Goal: Information Seeking & Learning: Learn about a topic

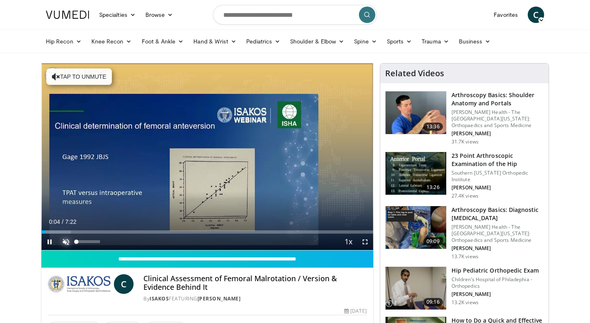
click at [67, 241] on span "Video Player" at bounding box center [66, 241] width 16 height 16
click at [368, 242] on span "Video Player" at bounding box center [365, 241] width 16 height 16
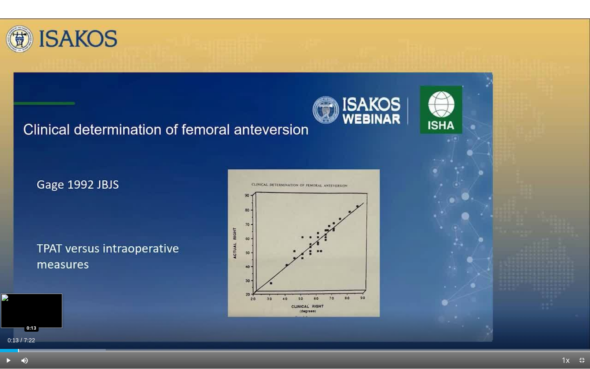
click at [18, 322] on div "Loaded : 17.90% 0:13 0:13" at bounding box center [295, 348] width 590 height 8
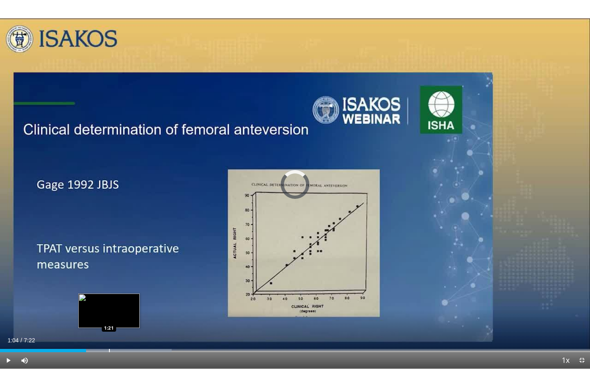
click at [109, 322] on div "Loaded : 29.11% 1:04 1:21" at bounding box center [295, 348] width 590 height 8
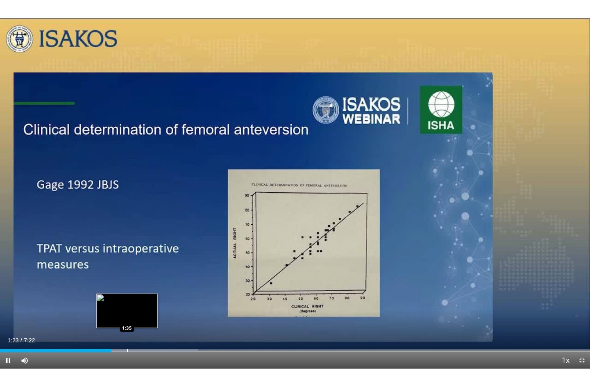
click at [127, 322] on div "Loaded : 33.59% 1:23 1:35" at bounding box center [295, 348] width 590 height 8
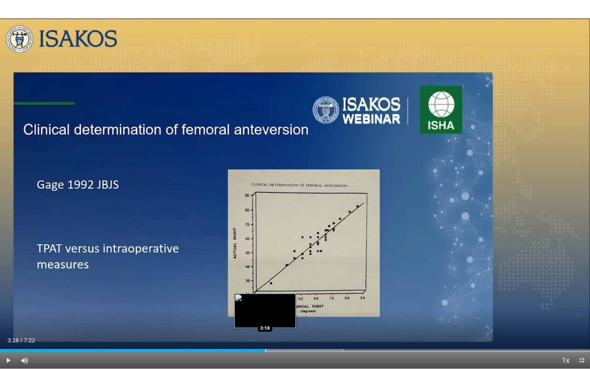
click at [265, 322] on div "Progress Bar" at bounding box center [265, 350] width 1 height 3
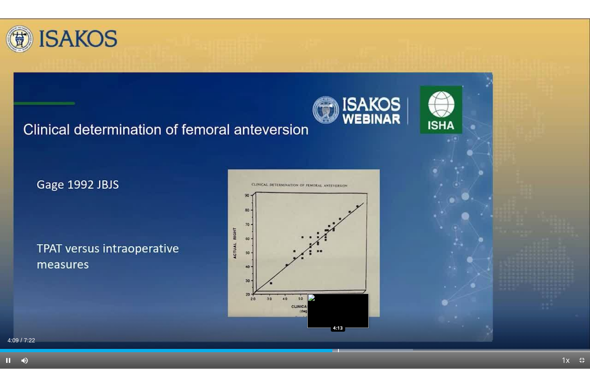
click at [338, 322] on div "Progress Bar" at bounding box center [338, 350] width 1 height 3
click at [347, 322] on div "Loaded : 71.67% 4:16 4:20" at bounding box center [295, 348] width 590 height 8
click at [359, 322] on div "Loaded : 73.91% 4:22 4:29" at bounding box center [295, 348] width 590 height 8
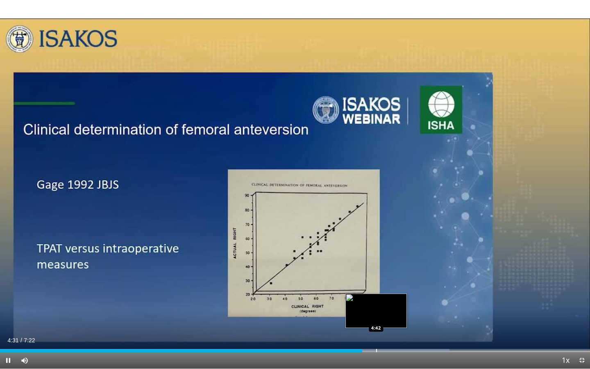
click at [376, 322] on div "Progress Bar" at bounding box center [376, 350] width 1 height 3
click at [393, 322] on div "Progress Bar" at bounding box center [393, 350] width 1 height 3
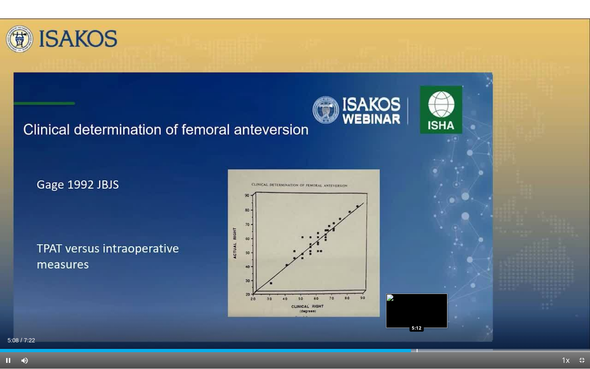
click at [417, 322] on div "Loaded : 83.56% 5:08 5:12" at bounding box center [295, 348] width 590 height 8
click at [426, 322] on div "Loaded : 83.56% 5:13 5:20" at bounding box center [295, 348] width 590 height 8
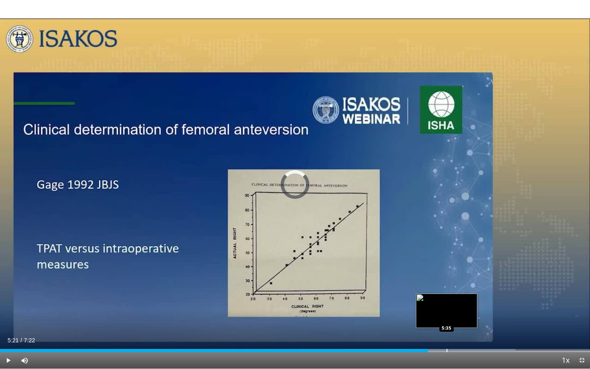
click at [446, 322] on div "Loaded : 87.35% 5:21 5:35" at bounding box center [295, 348] width 590 height 8
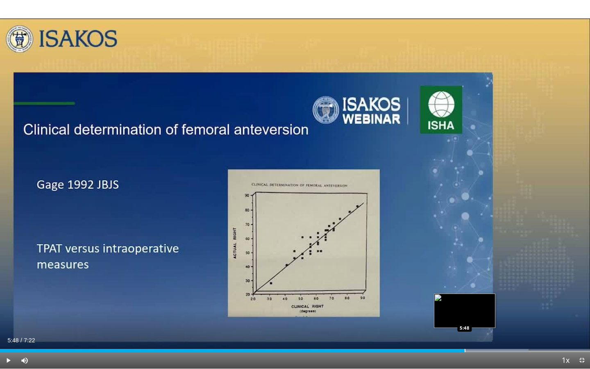
click at [465, 322] on div "Progress Bar" at bounding box center [465, 350] width 1 height 3
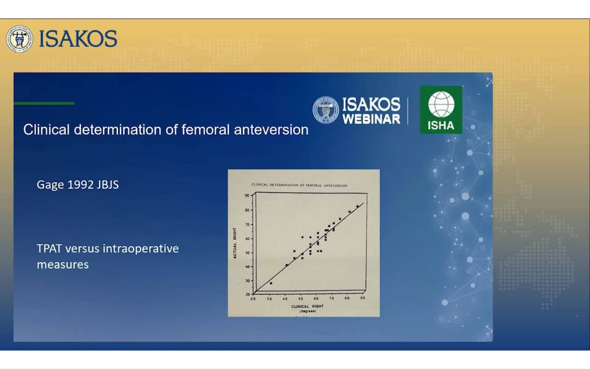
click at [478, 322] on video-js "**********" at bounding box center [295, 184] width 590 height 369
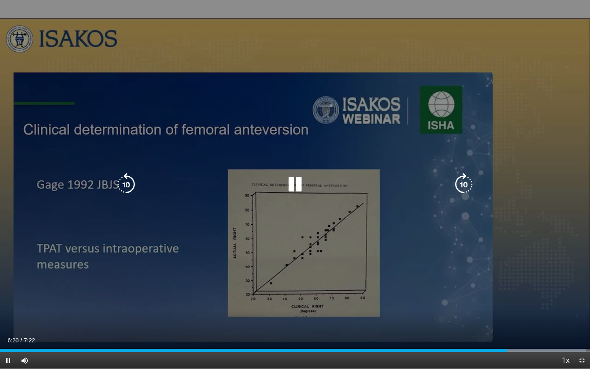
click at [437, 263] on div "10 seconds Tap to unmute" at bounding box center [295, 184] width 590 height 368
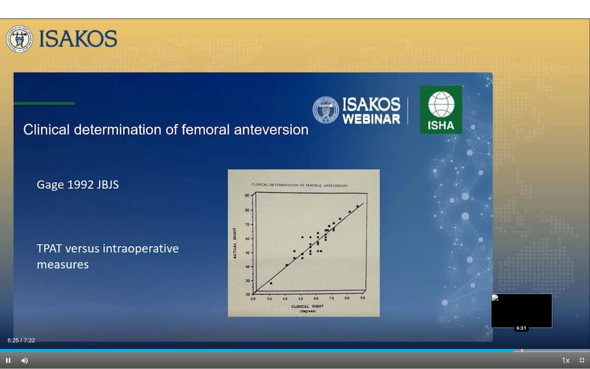
click at [521, 322] on div "Progress Bar" at bounding box center [521, 350] width 1 height 3
click at [536, 322] on div "10 seconds Tap to unmute" at bounding box center [295, 184] width 590 height 368
click at [536, 322] on div "Loaded : 100.00% 6:32 6:42" at bounding box center [295, 348] width 590 height 8
click at [526, 322] on div "Loaded : 100.00% 6:42 6:34" at bounding box center [295, 348] width 590 height 8
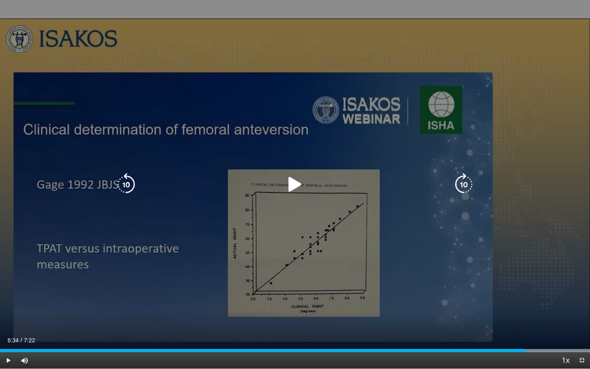
click at [481, 258] on div "10 seconds Tap to unmute" at bounding box center [295, 184] width 590 height 368
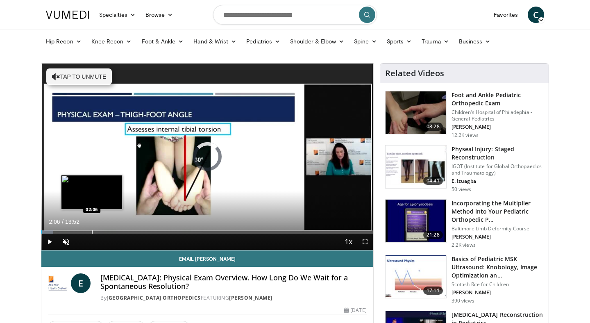
click at [92, 231] on div "Progress Bar" at bounding box center [92, 231] width 1 height 3
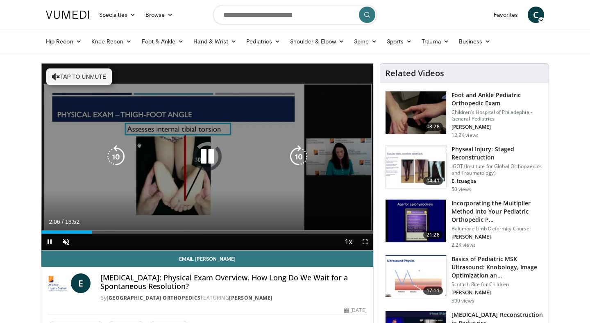
click at [185, 180] on div "10 seconds Tap to unmute" at bounding box center [207, 156] width 332 height 186
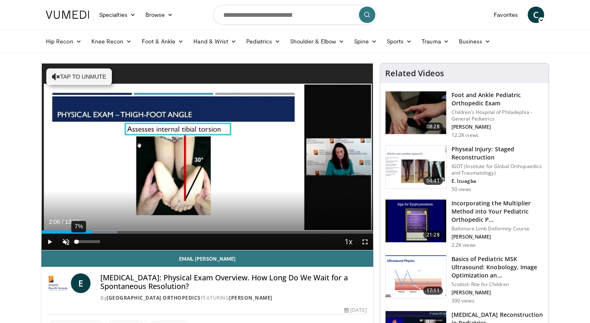
click at [76, 241] on div "Volume Level" at bounding box center [76, 241] width 0 height 3
drag, startPoint x: 81, startPoint y: 241, endPoint x: 89, endPoint y: 242, distance: 8.3
click at [91, 243] on div "61%" at bounding box center [87, 241] width 23 height 3
click at [51, 241] on span "Video Player" at bounding box center [49, 241] width 16 height 16
drag, startPoint x: 88, startPoint y: 241, endPoint x: 118, endPoint y: 245, distance: 29.3
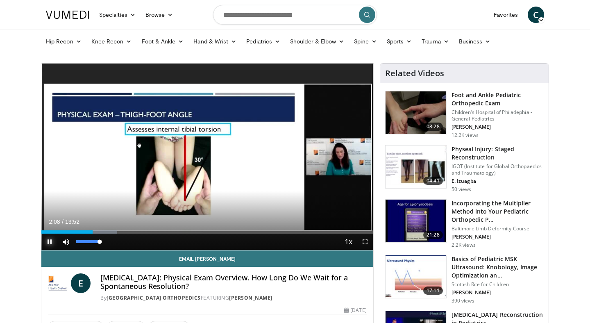
click at [118, 245] on div "Current Time 2:08 / Duration 13:52 Pause Skip Backward Skip Forward Mute 100% L…" at bounding box center [207, 241] width 332 height 16
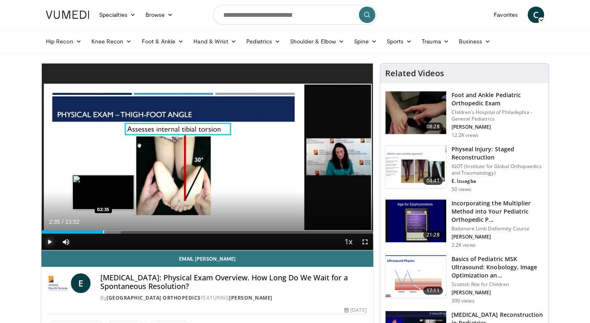
click at [103, 231] on div "Progress Bar" at bounding box center [103, 231] width 1 height 3
click at [113, 232] on div "Progress Bar" at bounding box center [113, 231] width 1 height 3
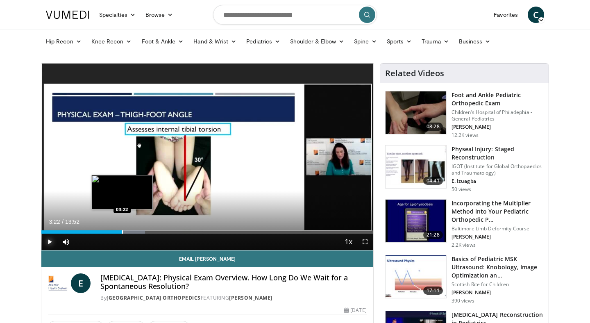
click at [122, 233] on div "Progress Bar" at bounding box center [122, 231] width 1 height 3
click at [125, 233] on div "Progress Bar" at bounding box center [125, 231] width 1 height 3
click at [127, 233] on div "Progress Bar" at bounding box center [127, 231] width 1 height 3
click at [130, 233] on div "Progress Bar" at bounding box center [129, 231] width 1 height 3
click at [134, 232] on div "Progress Bar" at bounding box center [134, 231] width 1 height 3
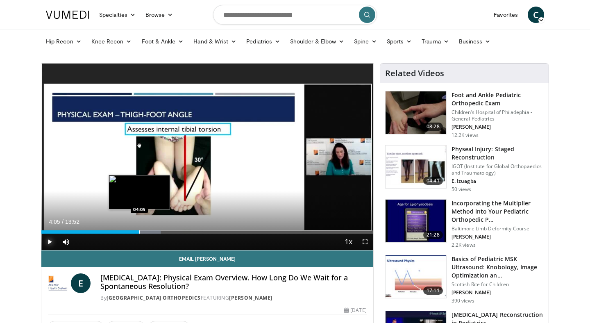
click at [139, 229] on div "Loaded : 35.98% 04:05 04:05" at bounding box center [207, 230] width 332 height 8
click at [148, 231] on div "Progress Bar" at bounding box center [148, 231] width 1 height 3
click at [156, 228] on div "Loaded : 38.49% 04:25 04:47" at bounding box center [207, 230] width 332 height 8
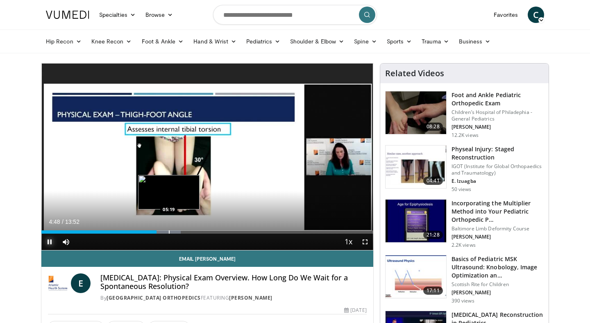
click at [168, 229] on div "Loaded : 41.98% 04:48 05:19" at bounding box center [207, 230] width 332 height 8
click at [173, 230] on div "Loaded : 43.18% 05:31 05:31" at bounding box center [207, 230] width 332 height 8
click at [180, 230] on div "Progress Bar" at bounding box center [180, 231] width 1 height 3
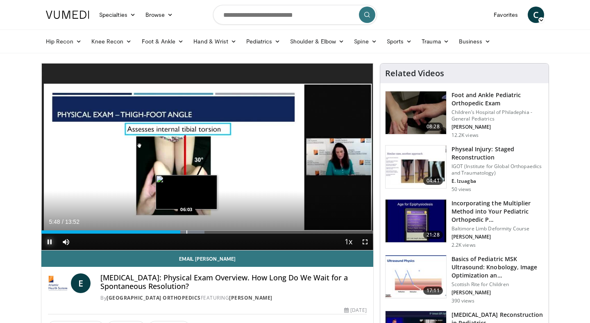
click at [187, 231] on div "Progress Bar" at bounding box center [186, 231] width 1 height 3
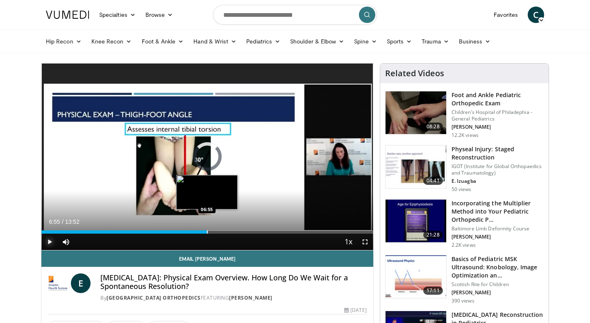
click at [206, 230] on div "Loaded : 0.00% 06:55 06:55" at bounding box center [207, 230] width 332 height 8
click at [215, 230] on div "Progress Bar" at bounding box center [215, 231] width 1 height 3
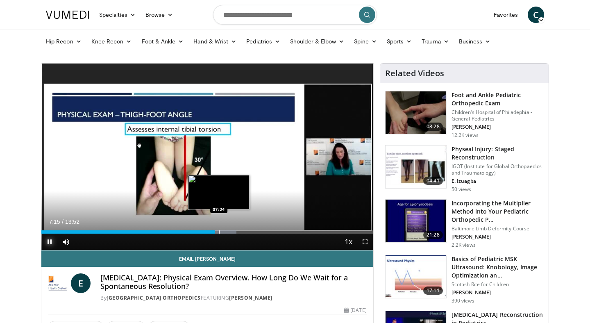
click at [218, 229] on div "Loaded : 58.78% 07:15 07:24" at bounding box center [207, 230] width 332 height 8
click at [225, 231] on div "Progress Bar" at bounding box center [225, 231] width 1 height 3
click at [232, 230] on div "Progress Bar" at bounding box center [232, 231] width 1 height 3
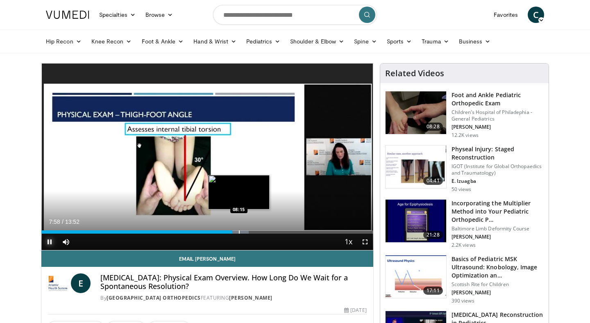
click at [239, 230] on div "Progress Bar" at bounding box center [239, 231] width 1 height 3
click at [248, 229] on div "Loaded : 64.96% 08:16 08:38" at bounding box center [207, 230] width 332 height 8
click at [234, 229] on div "Loaded : 58.78% 08:40 08:03" at bounding box center [207, 230] width 332 height 8
click at [243, 229] on div "Loaded : 66.16% 08:09 08:27" at bounding box center [207, 230] width 332 height 8
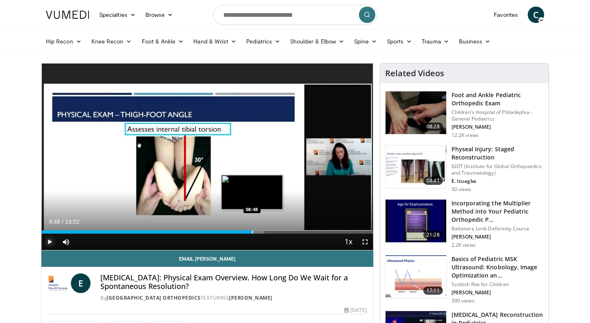
click at [252, 229] on div "Loaded : 67.18% 08:48 08:48" at bounding box center [207, 230] width 332 height 8
click at [265, 231] on video-js "**********" at bounding box center [207, 156] width 332 height 187
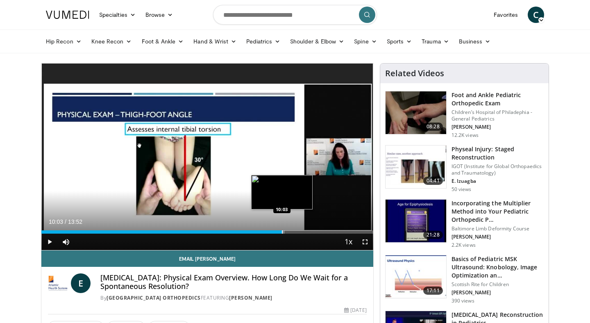
click at [282, 231] on div "Progress Bar" at bounding box center [282, 231] width 1 height 3
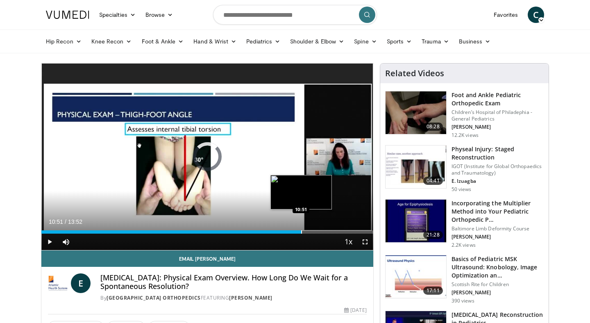
click at [301, 229] on div "Loaded : 75.78% 10:51 10:51" at bounding box center [207, 230] width 332 height 8
click at [315, 231] on div "Progress Bar" at bounding box center [315, 231] width 1 height 3
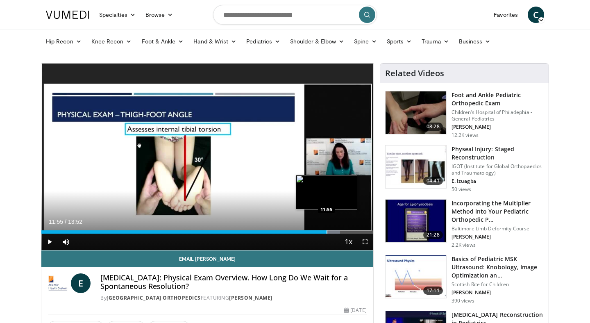
click at [326, 232] on div "Progress Bar" at bounding box center [326, 231] width 1 height 3
click at [335, 231] on div "Progress Bar" at bounding box center [335, 231] width 1 height 3
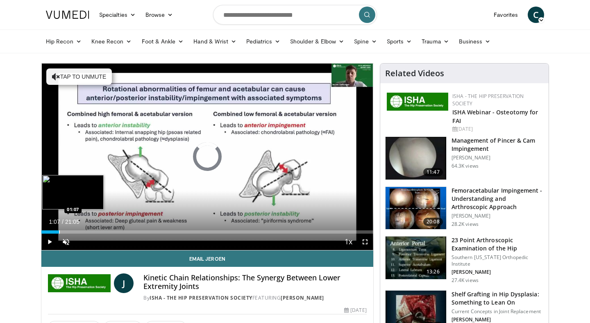
click at [59, 229] on div "Loaded : 3.13% 01:07 01:07" at bounding box center [207, 230] width 332 height 8
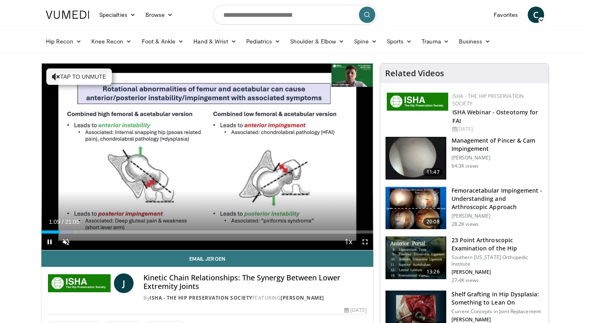
click at [74, 240] on div "Volume Level" at bounding box center [74, 241] width 0 height 3
drag, startPoint x: 85, startPoint y: 240, endPoint x: 94, endPoint y: 240, distance: 8.6
click at [94, 240] on div "75%" at bounding box center [87, 241] width 23 height 3
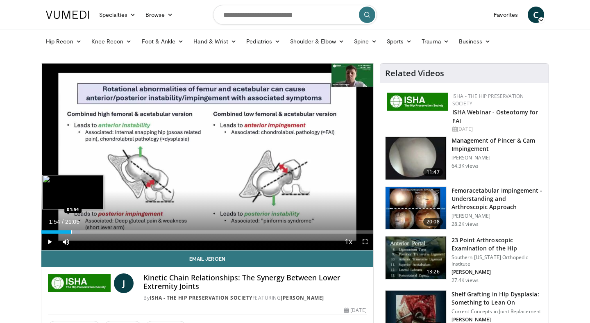
click at [71, 230] on div "Loaded : 11.76% 01:54 01:54" at bounding box center [207, 230] width 332 height 8
click at [79, 231] on div "Progress Bar" at bounding box center [79, 231] width 1 height 3
click at [86, 231] on div "Progress Bar" at bounding box center [86, 231] width 1 height 3
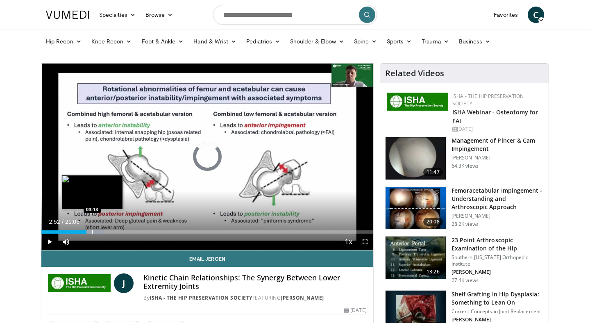
click at [92, 230] on div "Progress Bar" at bounding box center [92, 231] width 1 height 3
click at [100, 230] on div "Progress Bar" at bounding box center [100, 231] width 1 height 3
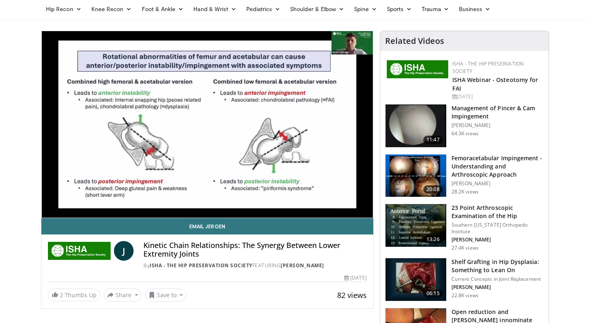
scroll to position [42, 0]
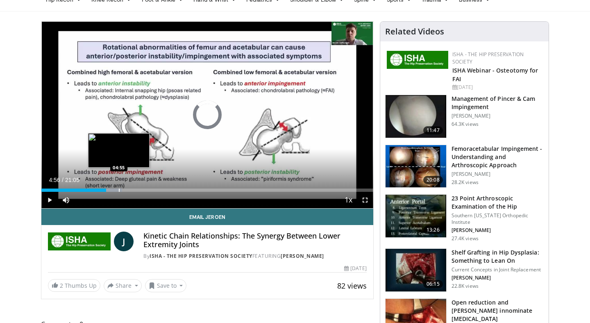
click at [118, 186] on div "Loaded : 24.30% 04:56 04:55" at bounding box center [207, 188] width 332 height 8
click at [127, 187] on div "Loaded : 28.46% 04:59 05:24" at bounding box center [207, 188] width 332 height 8
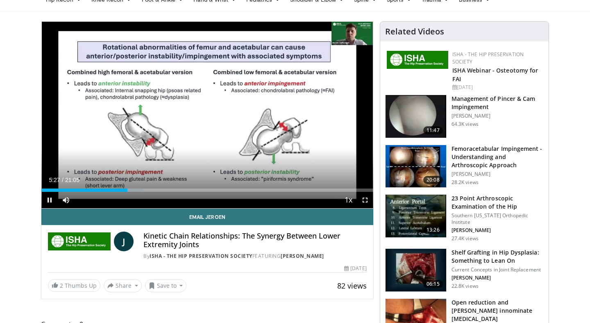
click at [133, 192] on div "Current Time 5:27 / Duration 21:05 Pause Skip Backward Skip Forward Mute 75% Lo…" at bounding box center [207, 200] width 332 height 16
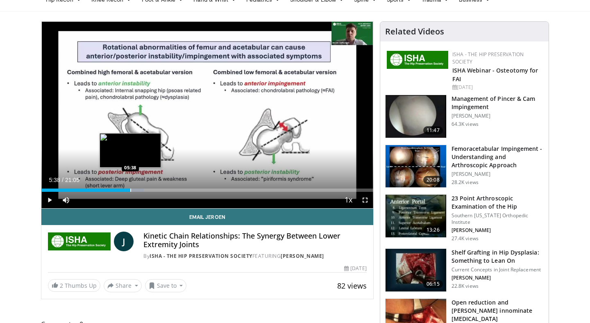
click at [130, 190] on div "Progress Bar" at bounding box center [130, 189] width 1 height 3
click at [134, 190] on div "Progress Bar" at bounding box center [134, 189] width 1 height 3
click at [138, 188] on div "Progress Bar" at bounding box center [138, 189] width 1 height 3
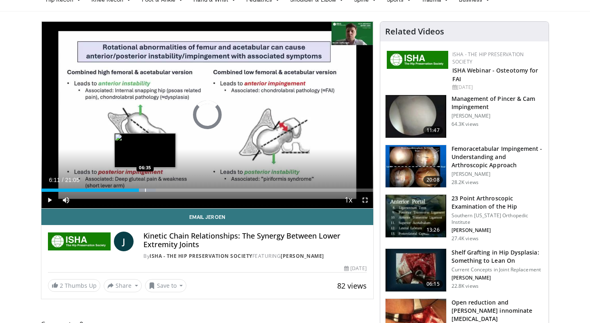
click at [145, 188] on div "Progress Bar" at bounding box center [145, 189] width 1 height 3
click at [152, 187] on div "Loaded : 34.50% 07:03 07:03" at bounding box center [207, 188] width 332 height 8
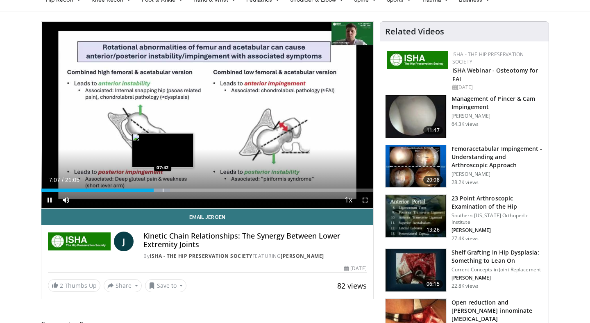
click at [163, 186] on div "Loaded : 38.74% 07:08 07:42" at bounding box center [207, 188] width 332 height 8
click at [172, 187] on div "Loaded : 41.56% 08:18 08:18" at bounding box center [207, 188] width 332 height 8
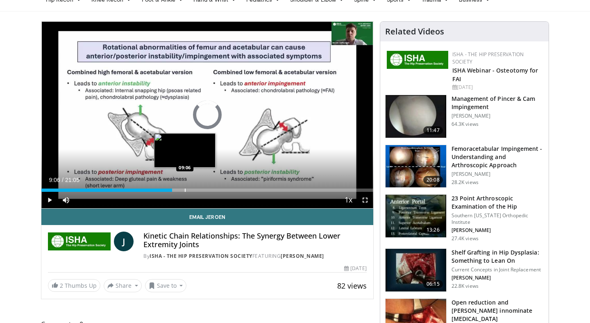
click at [185, 188] on div "Loaded : 0.00% 08:18 09:06" at bounding box center [207, 188] width 332 height 8
click at [192, 188] on div "Loaded : 45.48% 09:07 09:34" at bounding box center [207, 188] width 332 height 8
click at [187, 190] on div "Progress Bar" at bounding box center [187, 189] width 1 height 3
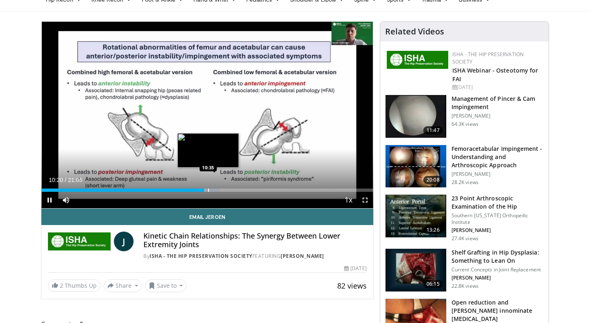
click at [208, 187] on div "Loaded : 53.75% 10:20 10:35" at bounding box center [207, 188] width 332 height 8
click at [214, 188] on div "Progress Bar" at bounding box center [214, 189] width 24 height 3
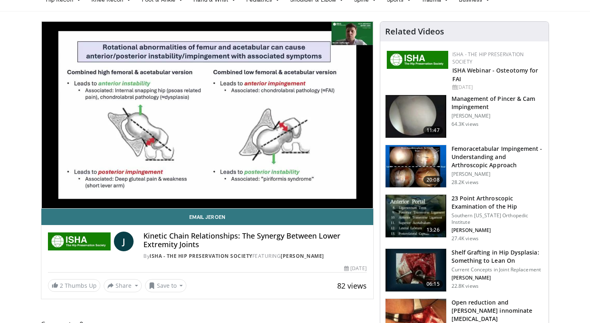
click at [225, 189] on div "10 seconds Tap to unmute" at bounding box center [207, 115] width 332 height 186
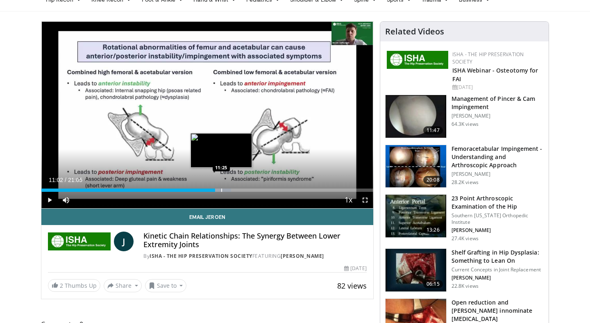
click at [221, 189] on div "Progress Bar" at bounding box center [221, 189] width 1 height 3
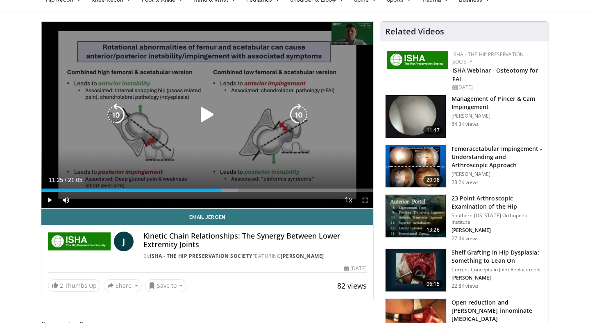
click at [218, 153] on div "10 seconds Tap to unmute" at bounding box center [207, 115] width 332 height 186
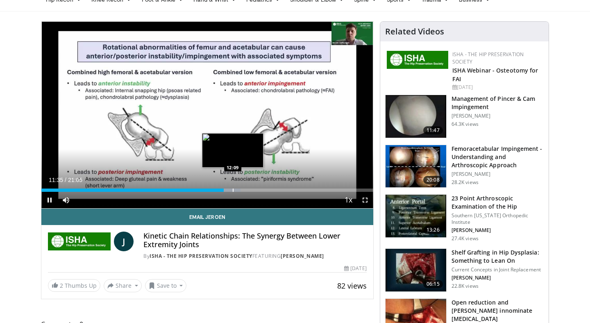
click at [232, 186] on div "Loaded : 60.08% 11:35 12:09" at bounding box center [207, 188] width 332 height 8
click at [229, 189] on div "Progress Bar" at bounding box center [229, 189] width 1 height 3
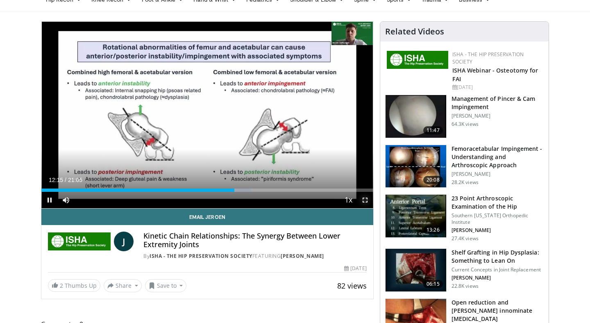
click at [363, 197] on span "Video Player" at bounding box center [365, 200] width 16 height 16
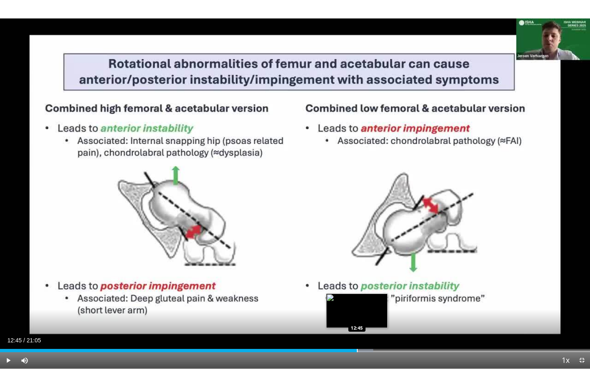
click at [357, 322] on div "Loaded : 63.24% 12:17 12:45" at bounding box center [295, 350] width 590 height 3
click at [363, 322] on video-js "**********" at bounding box center [295, 184] width 590 height 369
click at [351, 322] on div "Progress Bar" at bounding box center [351, 350] width 1 height 3
click at [347, 322] on div "Progress Bar" at bounding box center [347, 350] width 1 height 3
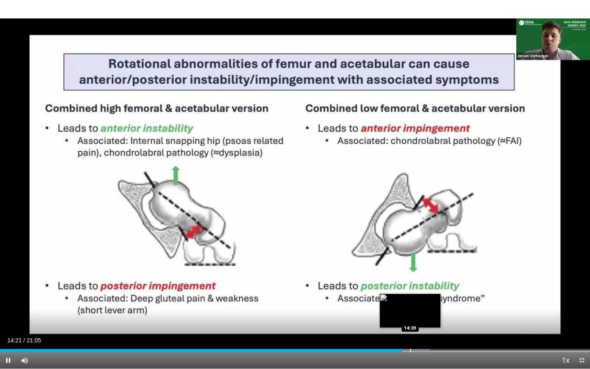
click at [410, 322] on div "Progress Bar" at bounding box center [410, 350] width 1 height 3
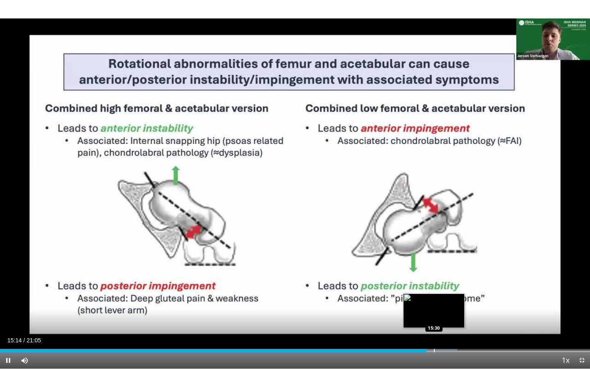
click at [433, 322] on div "Loaded : 77.47% 15:14 15:30" at bounding box center [295, 348] width 590 height 8
click at [452, 322] on div "Progress Bar" at bounding box center [452, 350] width 1 height 3
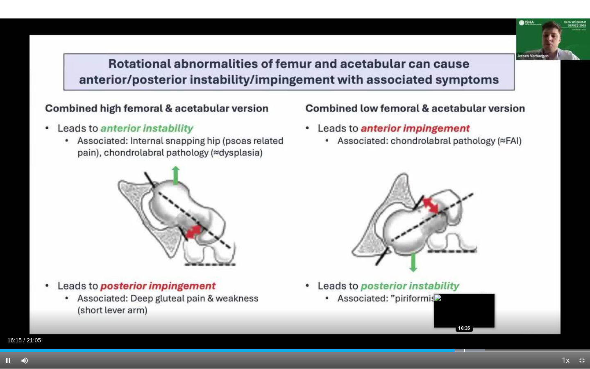
click at [464, 322] on div "Progress Bar" at bounding box center [464, 350] width 1 height 3
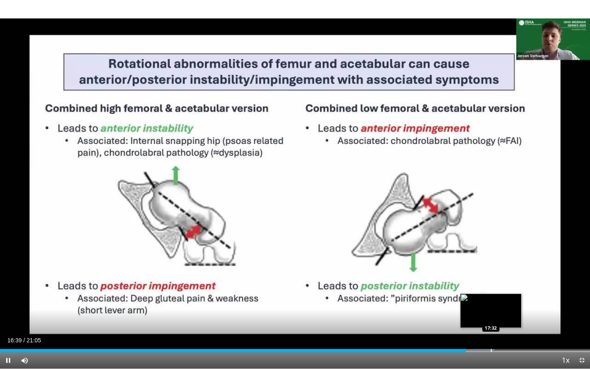
click at [491, 322] on div "Loaded : 83.79% 16:39 17:32" at bounding box center [295, 348] width 590 height 8
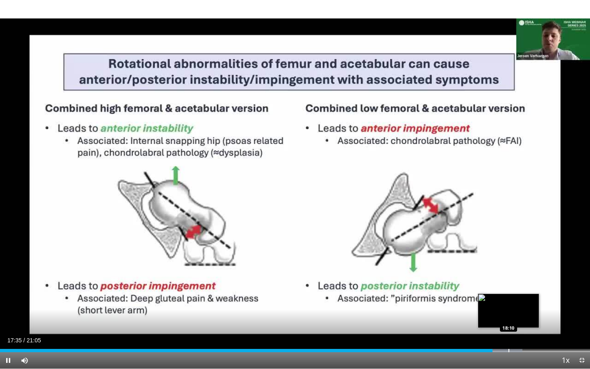
click at [508, 322] on div "Loaded : 88.54% 17:35 18:10" at bounding box center [295, 348] width 590 height 8
click at [518, 322] on div "Progress Bar" at bounding box center [518, 350] width 1 height 3
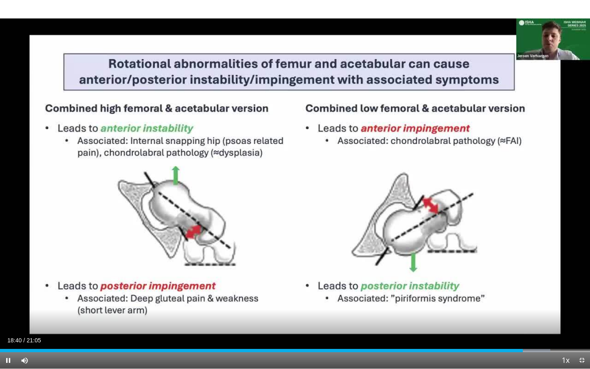
click at [542, 322] on div "Current Time 18:40 / Duration 21:05 Pause Skip Backward Skip Forward Mute 75% L…" at bounding box center [295, 360] width 590 height 16
click at [539, 322] on div "Current Time 18:41 / Duration 21:05 Pause Skip Backward Skip Forward Mute 75% L…" at bounding box center [295, 360] width 590 height 16
click at [542, 322] on div "Loaded : 94.07% 18:42 19:21" at bounding box center [295, 348] width 590 height 8
click at [555, 322] on div "Loaded : 94.86% 19:21 19:49" at bounding box center [295, 348] width 590 height 8
click at [562, 322] on div "Loaded : 96.44% 20:05 20:05" at bounding box center [295, 348] width 590 height 8
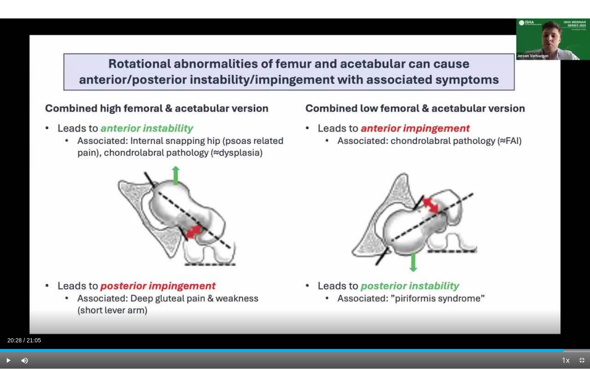
click at [573, 322] on div "Loaded : 100.00% 20:08 20:28" at bounding box center [295, 348] width 590 height 8
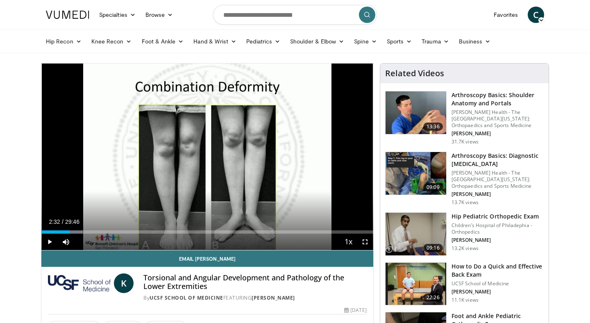
click at [199, 180] on div "10 seconds Tap to unmute" at bounding box center [207, 156] width 332 height 186
click at [222, 226] on div "Loaded : 12.29% 02:34 16:10" at bounding box center [207, 230] width 332 height 8
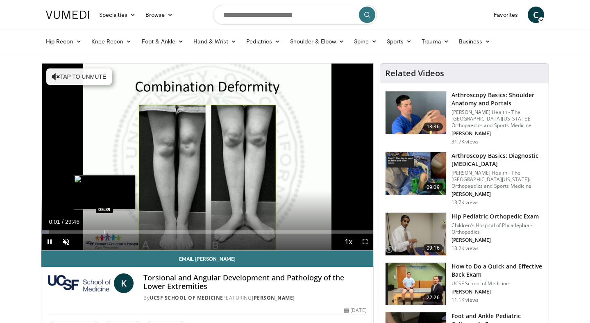
click at [104, 228] on div "Loaded : 2.23% 00:01 05:39" at bounding box center [207, 230] width 332 height 8
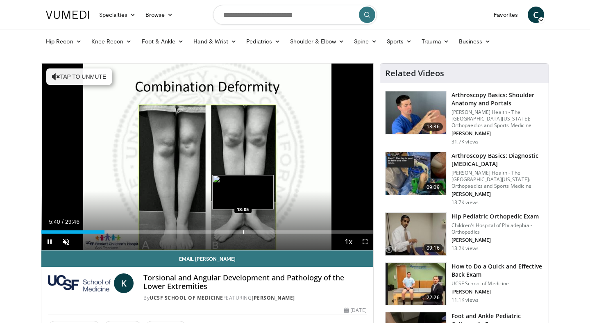
click at [243, 229] on div "Loaded : 19.61% 05:40 18:05" at bounding box center [207, 230] width 332 height 8
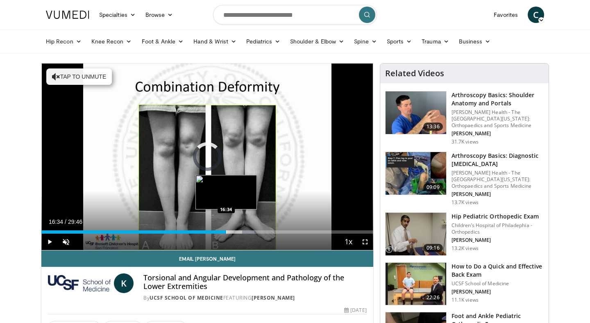
click at [226, 229] on div "Loaded : 64.27% 16:34 16:34" at bounding box center [207, 230] width 332 height 8
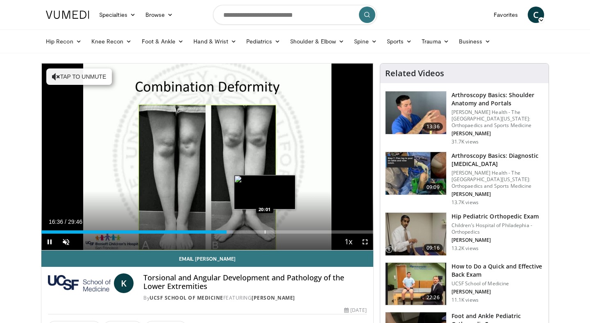
click at [265, 232] on div "Progress Bar" at bounding box center [265, 231] width 1 height 3
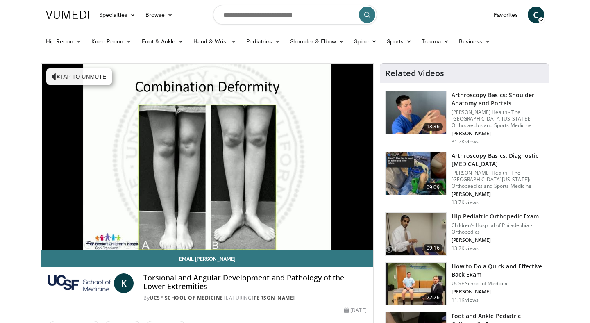
click at [278, 231] on div "10 seconds Tap to unmute" at bounding box center [207, 156] width 332 height 186
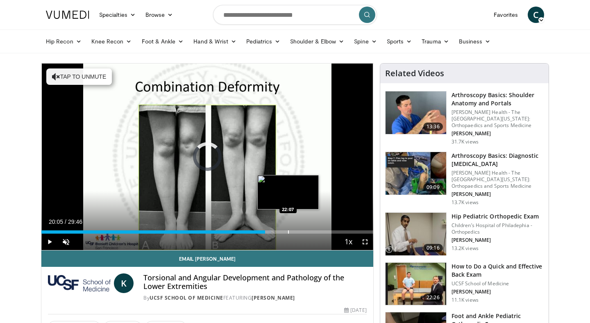
click at [288, 231] on div "Progress Bar" at bounding box center [288, 231] width 1 height 3
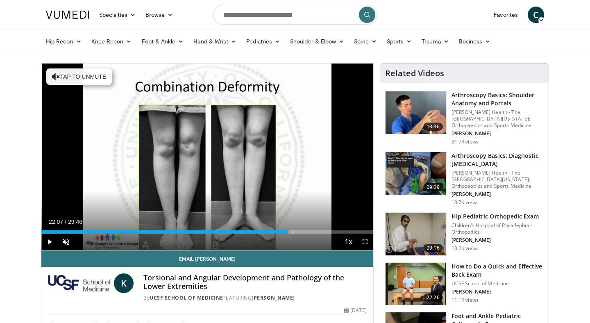
click at [313, 234] on div "Current Time 22:07 / Duration 29:46 Play Skip Backward Skip Forward Unmute Load…" at bounding box center [207, 241] width 332 height 16
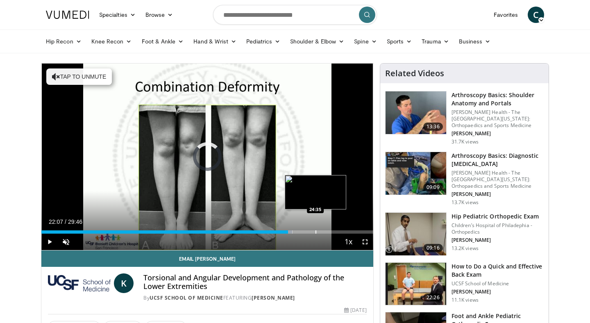
click at [315, 232] on div "Progress Bar" at bounding box center [315, 231] width 1 height 3
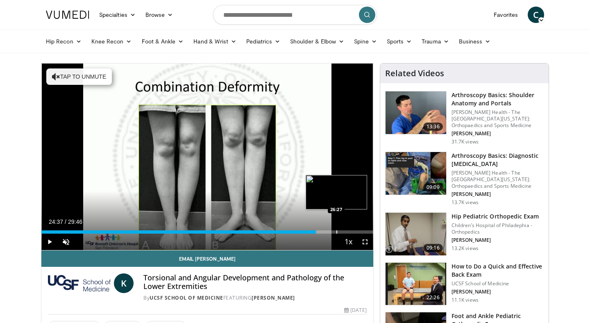
click at [336, 231] on div "Progress Bar" at bounding box center [336, 231] width 1 height 3
click at [351, 231] on div "Progress Bar" at bounding box center [351, 231] width 1 height 3
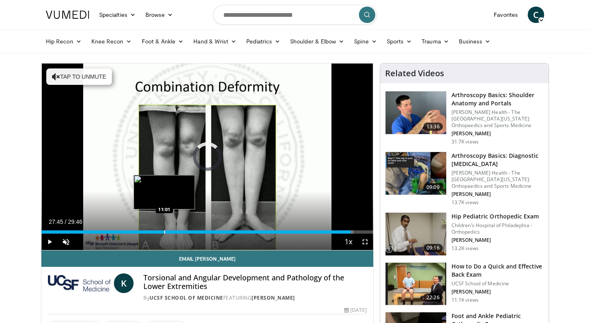
click at [164, 228] on div "Loaded : 94.14% 27:45 11:01" at bounding box center [207, 230] width 332 height 8
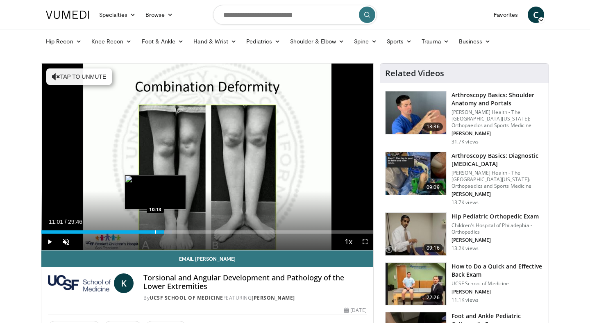
click at [155, 229] on div "Loaded : 39.22% 11:01 10:13" at bounding box center [207, 230] width 332 height 8
click at [148, 232] on div "Progress Bar" at bounding box center [148, 231] width 1 height 3
click at [144, 233] on div "Progress Bar" at bounding box center [144, 231] width 1 height 3
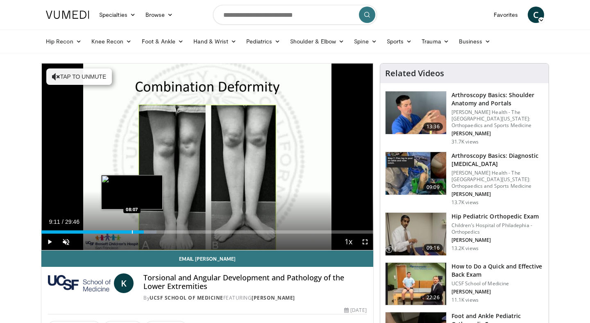
click at [132, 230] on div "Progress Bar" at bounding box center [132, 231] width 1 height 3
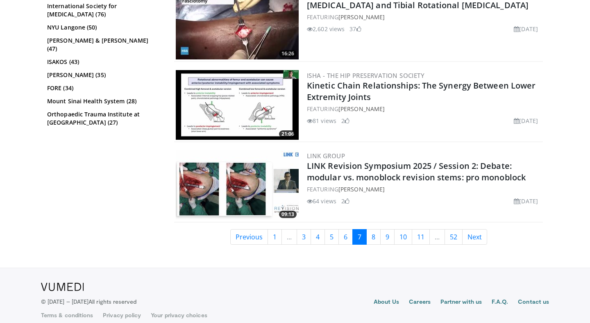
scroll to position [2039, 0]
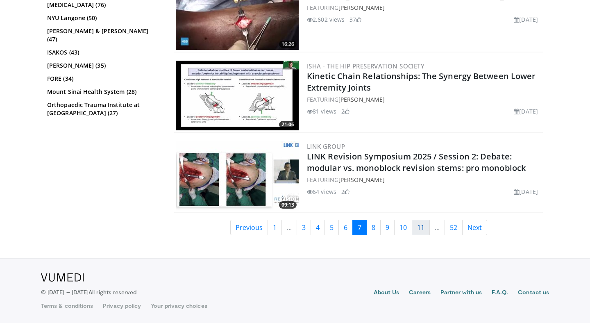
click at [423, 227] on link "11" at bounding box center [421, 228] width 18 height 16
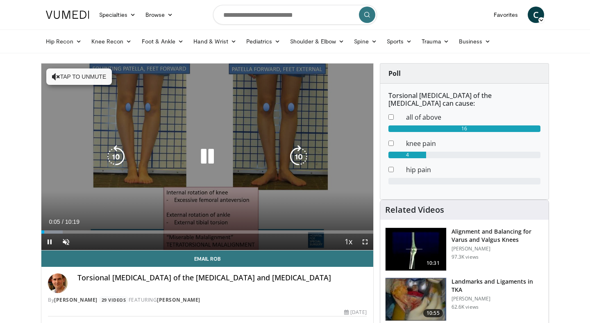
click at [194, 195] on div "10 seconds Tap to unmute" at bounding box center [207, 156] width 332 height 186
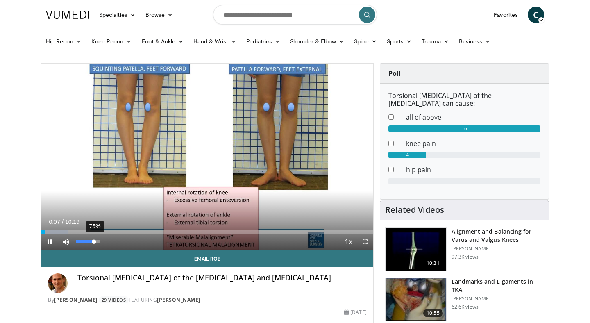
drag, startPoint x: 88, startPoint y: 237, endPoint x: 94, endPoint y: 241, distance: 7.4
click at [94, 241] on div "75%" at bounding box center [88, 241] width 29 height 16
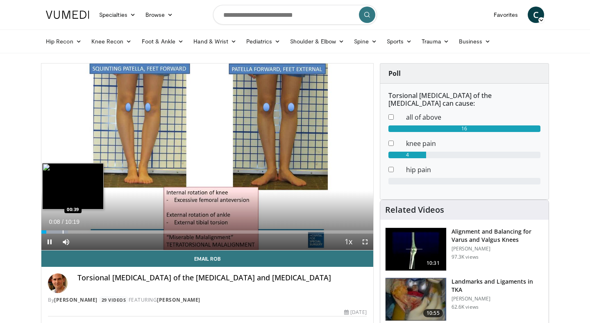
click at [63, 229] on div "Loaded : 8.04% 00:08 00:39" at bounding box center [207, 230] width 332 height 8
click at [70, 230] on div "Progress Bar" at bounding box center [70, 231] width 1 height 3
click at [79, 230] on div "Progress Bar" at bounding box center [79, 231] width 1 height 3
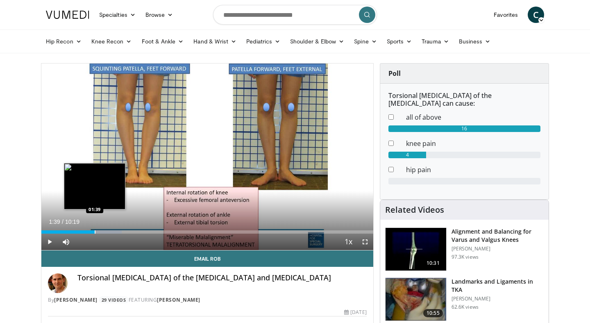
click at [94, 229] on div "Loaded : 24.15% 01:39 01:39" at bounding box center [207, 230] width 332 height 8
click at [104, 229] on div "Loaded : 25.76% 01:57 01:57" at bounding box center [207, 230] width 332 height 8
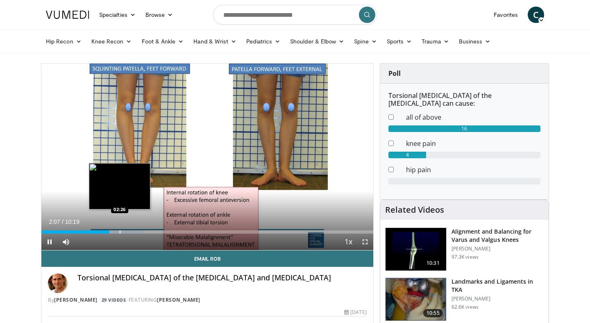
click at [120, 229] on div "Loaded : 30.59% 02:07 02:26" at bounding box center [207, 230] width 332 height 8
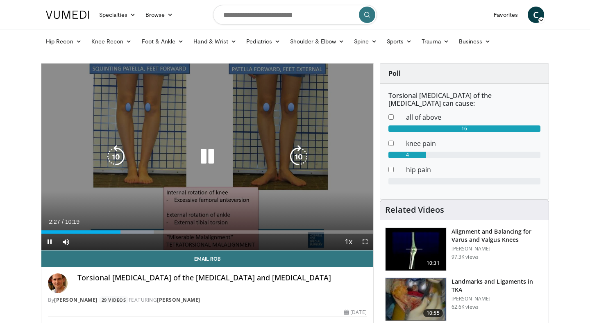
click at [210, 167] on icon "Video Player" at bounding box center [207, 156] width 23 height 23
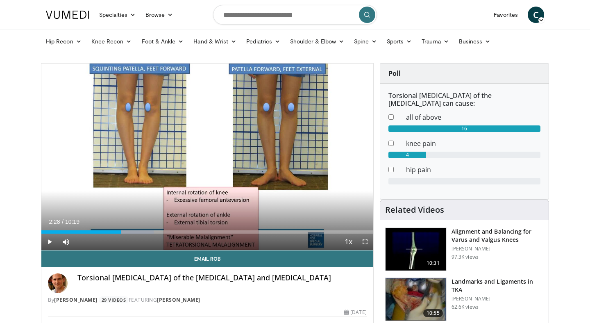
click at [246, 219] on div "Current Time 2:28 / Duration 10:19" at bounding box center [207, 221] width 332 height 7
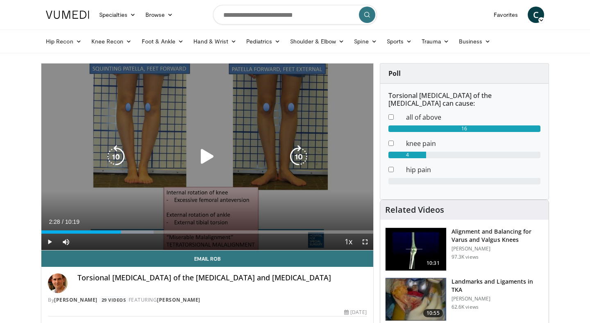
click at [213, 170] on div "10 seconds Tap to unmute" at bounding box center [207, 156] width 332 height 186
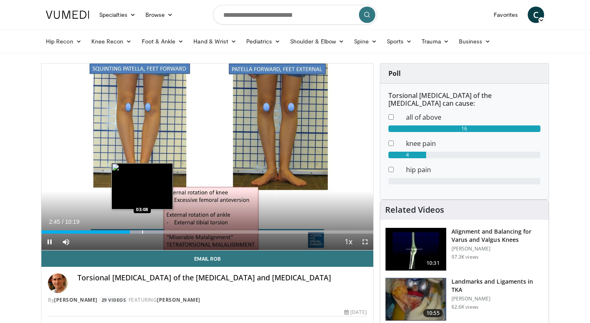
click at [142, 230] on div "Loaded : 37.03% 02:45 03:08" at bounding box center [207, 230] width 332 height 8
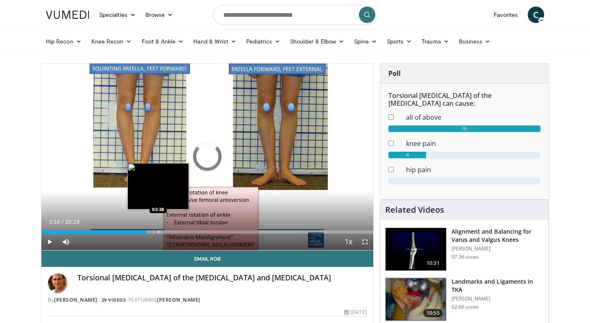
click at [158, 229] on div "Loaded : 41.87% 03:16 03:38" at bounding box center [207, 230] width 332 height 8
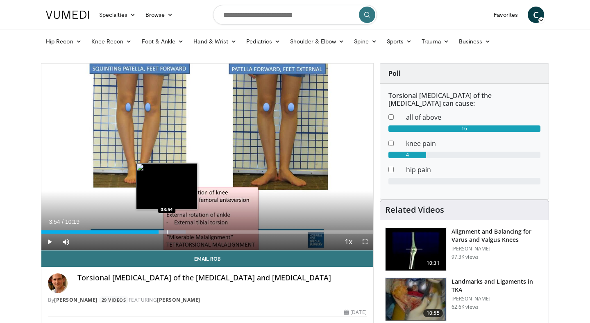
click at [167, 231] on div "Progress Bar" at bounding box center [167, 231] width 1 height 3
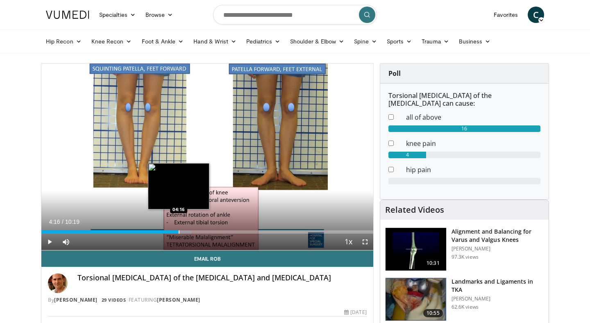
click at [179, 230] on div "Progress Bar" at bounding box center [179, 231] width 1 height 3
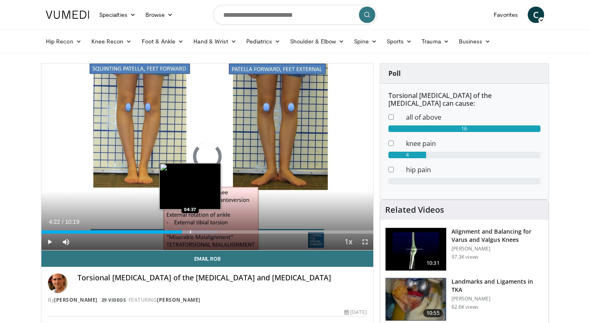
click at [190, 230] on div "Progress Bar" at bounding box center [190, 231] width 1 height 3
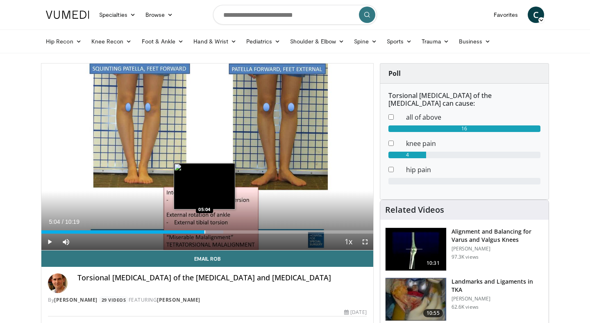
click at [204, 231] on div "Progress Bar" at bounding box center [204, 231] width 1 height 3
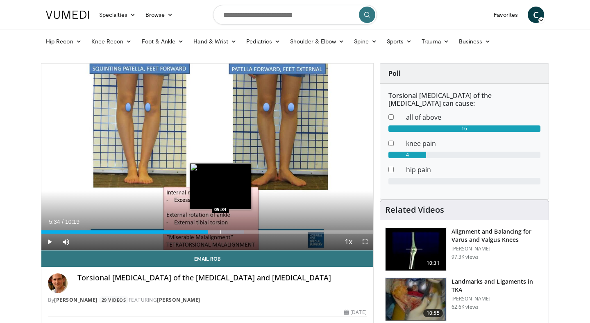
click at [220, 230] on div "Loaded : 61.19% 05:11 05:34" at bounding box center [207, 230] width 332 height 8
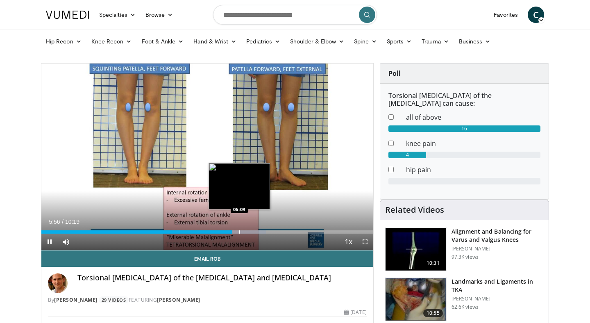
click at [239, 229] on div "Loaded : 67.64% 05:56 06:09" at bounding box center [207, 230] width 332 height 8
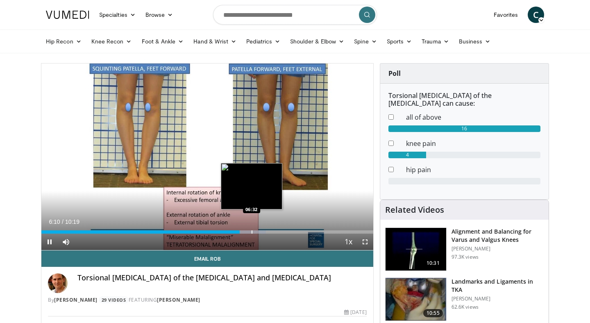
click at [252, 232] on div "Progress Bar" at bounding box center [252, 231] width 1 height 3
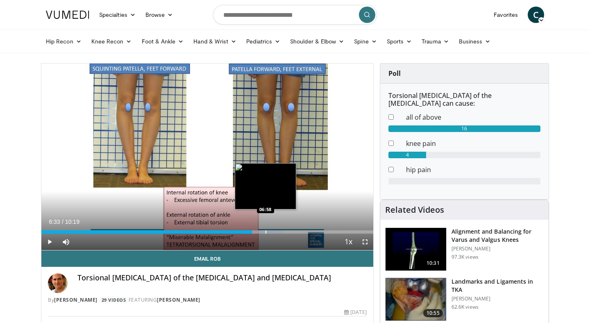
click at [265, 229] on div "Loaded : 72.59% 06:33 06:58" at bounding box center [207, 230] width 332 height 8
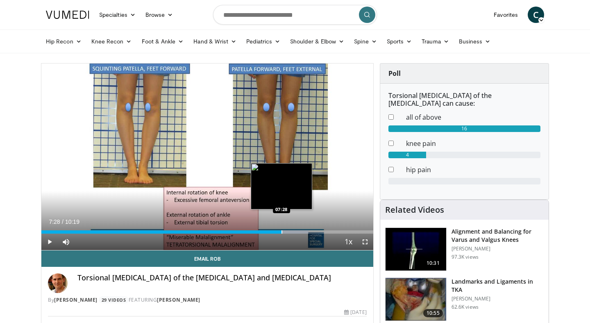
click at [281, 230] on div "Loaded : 80.52% 07:28 07:28" at bounding box center [207, 231] width 332 height 3
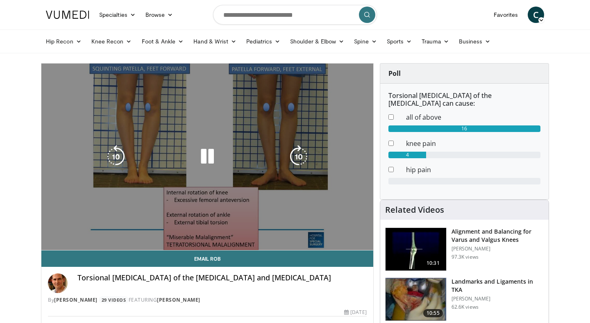
click at [301, 247] on div "Progress Bar" at bounding box center [290, 248] width 48 height 3
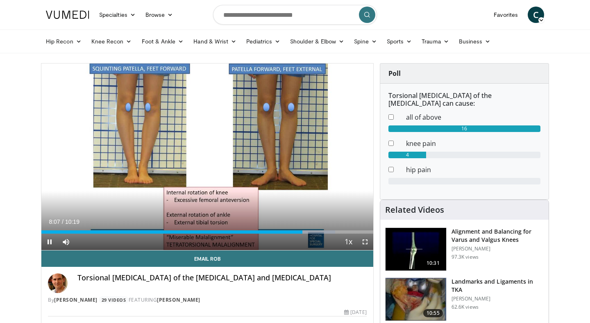
click at [320, 233] on div "Current Time 8:07 / Duration 10:19 Pause Skip Backward Skip Forward Mute 4% Loa…" at bounding box center [207, 241] width 332 height 16
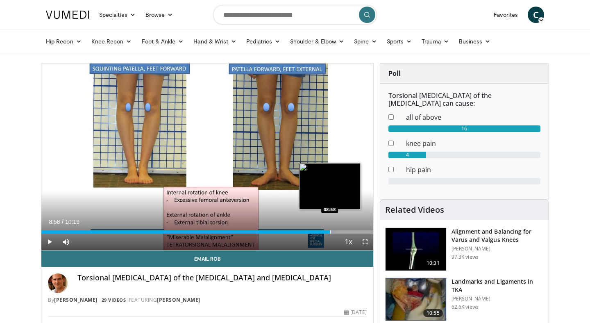
click at [330, 230] on div "Progress Bar" at bounding box center [330, 231] width 1 height 3
click at [341, 229] on div "Loaded : 88.58% 08:59 09:20" at bounding box center [207, 230] width 332 height 8
click at [350, 228] on div "Loaded : 91.80% 09:20 09:30" at bounding box center [207, 230] width 332 height 8
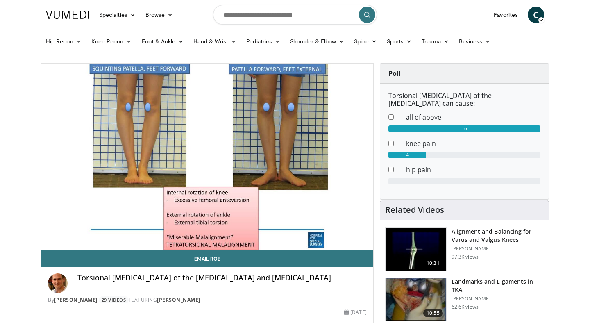
click at [374, 131] on div "Poll Torsional deformity of the femur can cause: all of above 16 knee pain 4 hi…" at bounding box center [464, 131] width 181 height 136
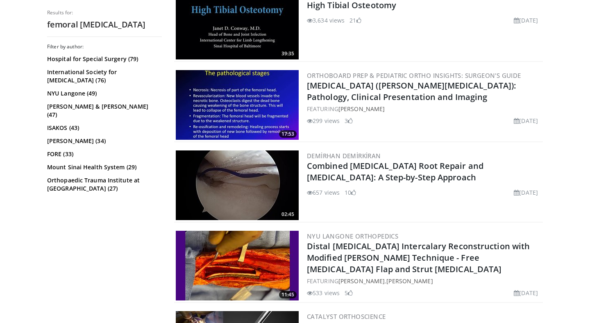
scroll to position [2039, 0]
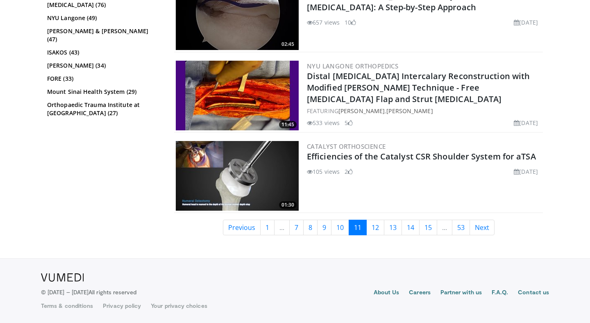
click at [438, 232] on li "..." at bounding box center [444, 228] width 15 height 16
click at [433, 228] on link "15" at bounding box center [428, 228] width 18 height 16
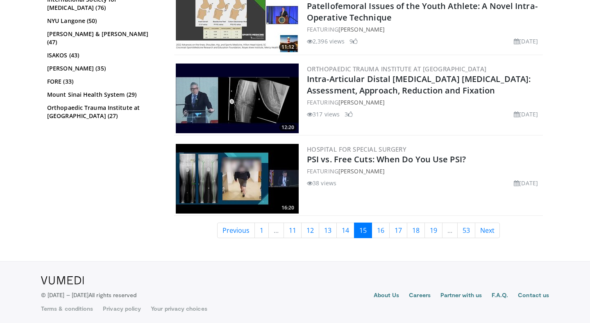
scroll to position [1959, 0]
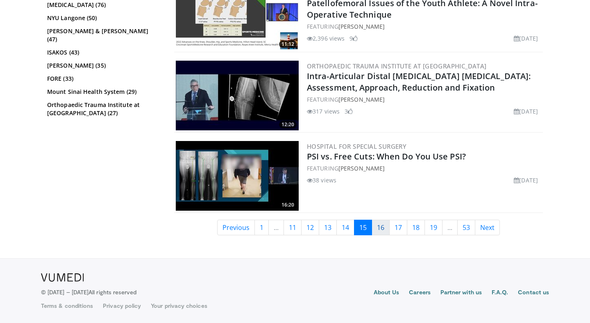
click at [380, 232] on link "16" at bounding box center [381, 228] width 18 height 16
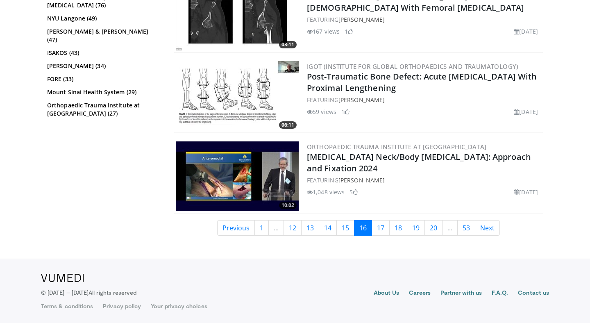
scroll to position [2039, 0]
click at [399, 224] on link "18" at bounding box center [398, 228] width 18 height 16
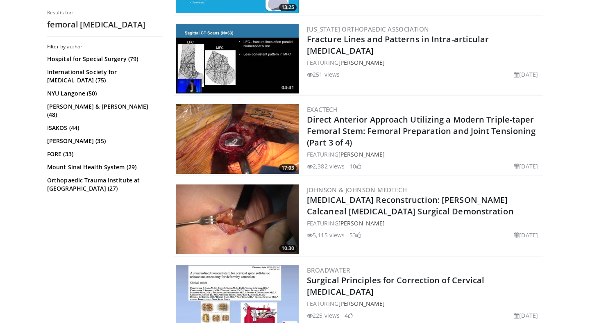
scroll to position [2039, 0]
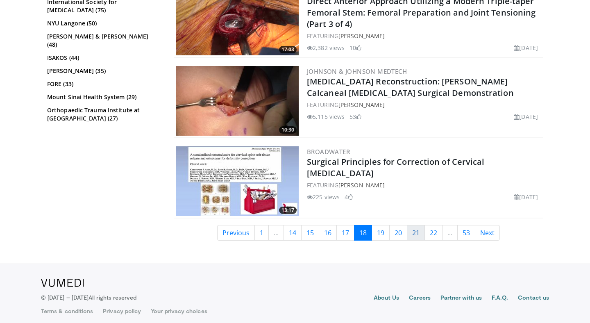
click at [416, 232] on link "21" at bounding box center [416, 233] width 18 height 16
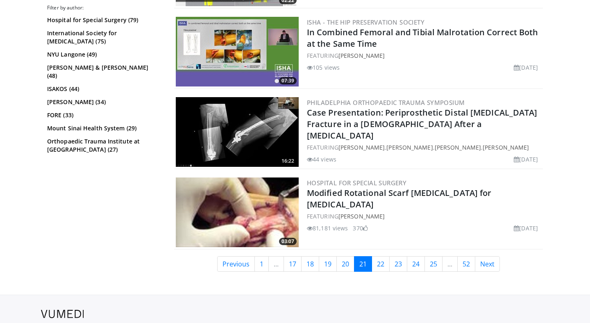
scroll to position [2039, 0]
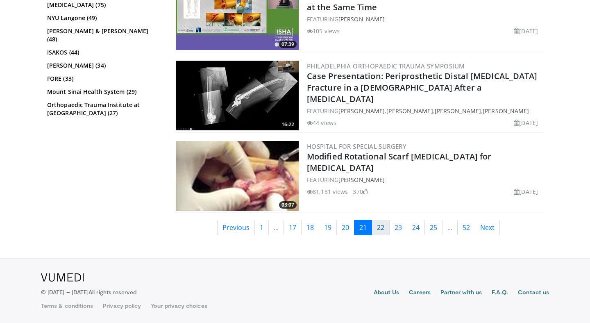
click at [383, 229] on link "22" at bounding box center [381, 228] width 18 height 16
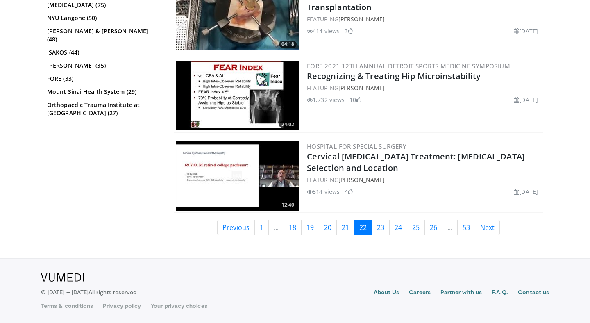
scroll to position [2038, 0]
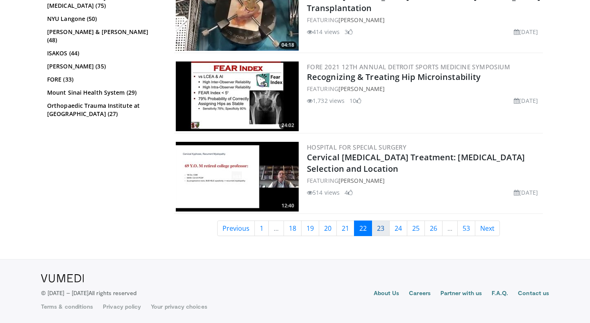
click at [381, 224] on link "23" at bounding box center [381, 228] width 18 height 16
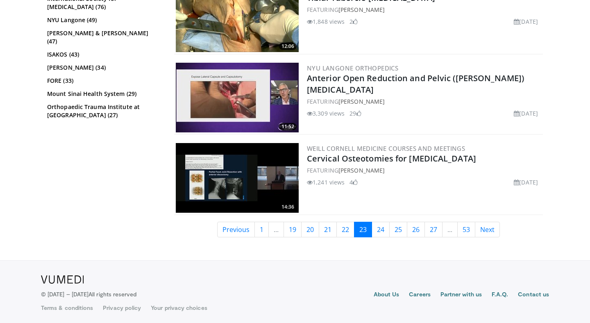
scroll to position [2039, 0]
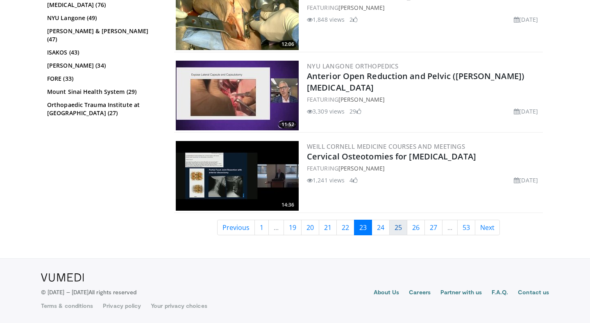
click at [401, 230] on link "25" at bounding box center [398, 228] width 18 height 16
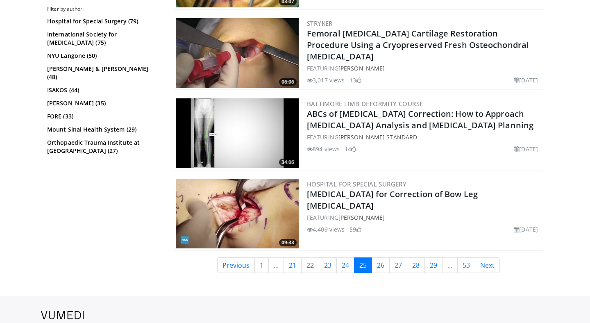
scroll to position [2039, 0]
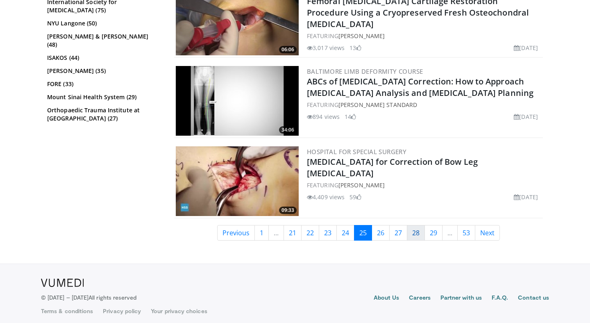
click at [421, 232] on link "28" at bounding box center [416, 233] width 18 height 16
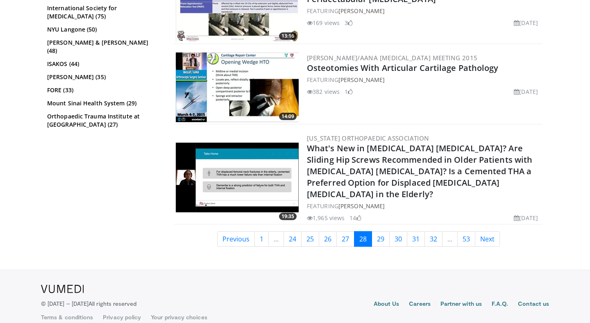
scroll to position [2047, 0]
click at [409, 231] on link "31" at bounding box center [416, 239] width 18 height 16
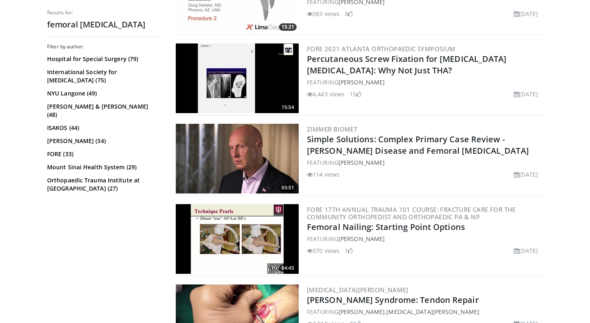
scroll to position [2047, 0]
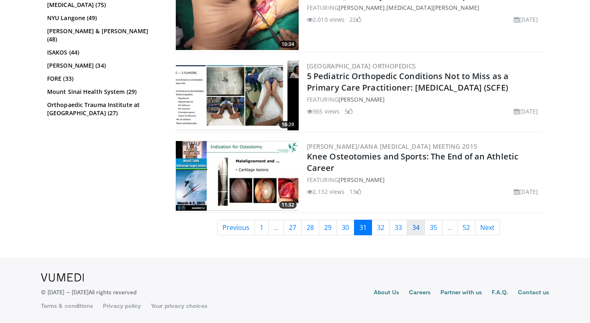
click at [412, 229] on link "34" at bounding box center [416, 228] width 18 height 16
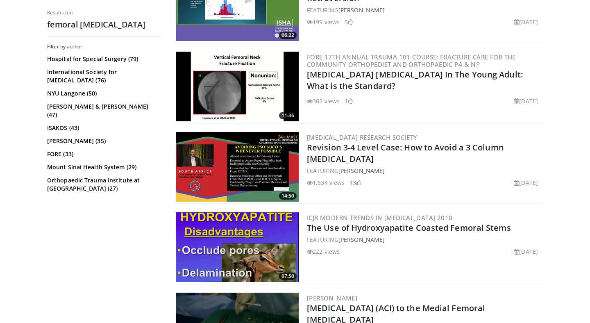
scroll to position [2039, 0]
